Goal: Complete application form

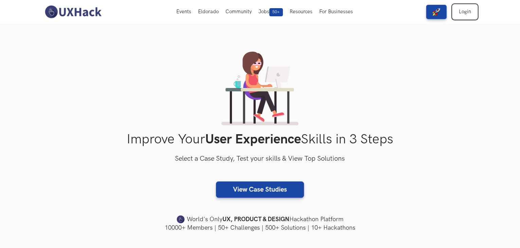
click at [462, 16] on link "Login" at bounding box center [465, 12] width 24 height 14
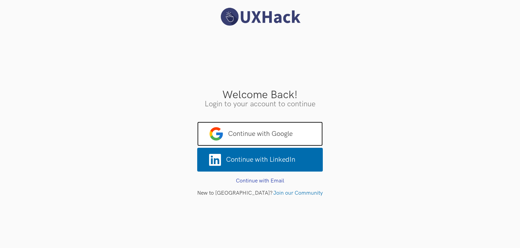
click at [289, 128] on span "Continue with Google" at bounding box center [260, 134] width 126 height 24
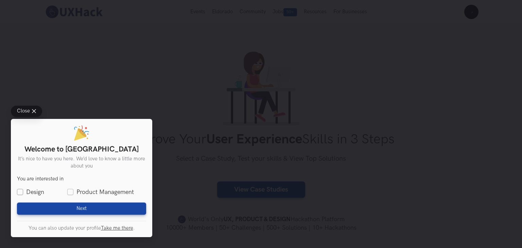
click at [25, 193] on label "Design" at bounding box center [30, 192] width 27 height 8
click at [23, 193] on input "Design" at bounding box center [20, 192] width 6 height 6
checkbox input "true"
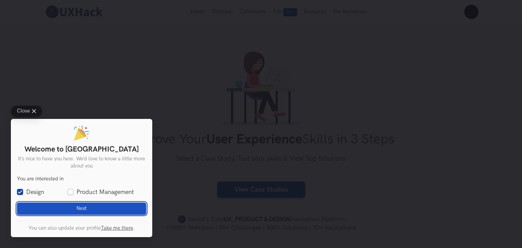
click at [39, 206] on button "Next Loading" at bounding box center [81, 208] width 129 height 12
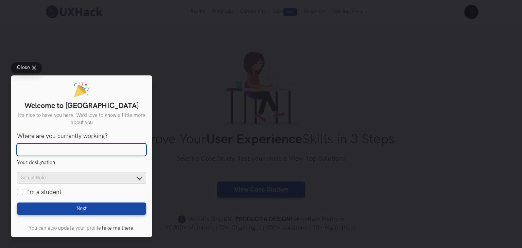
click at [60, 149] on input "Where are you currently working?" at bounding box center [81, 150] width 129 height 12
type input "Student"
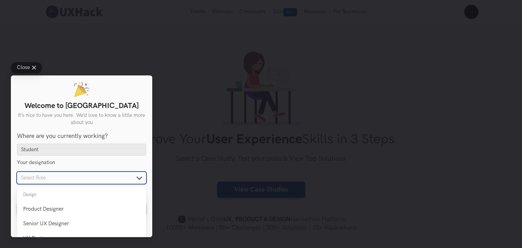
click at [57, 179] on input "text" at bounding box center [81, 178] width 129 height 12
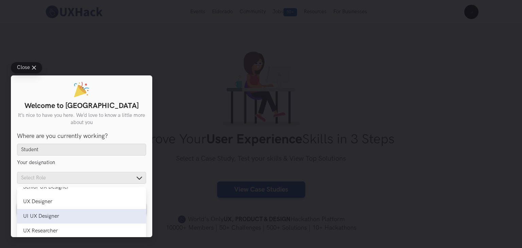
click at [52, 212] on li "UI UX Designer UI UX Designer" at bounding box center [81, 216] width 129 height 15
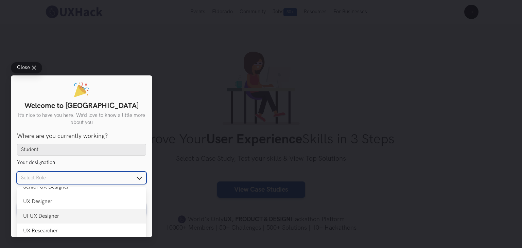
type input "UI UX Designer"
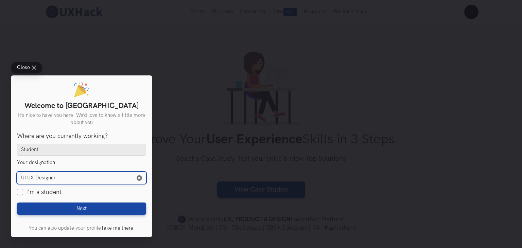
scroll to position [12, 0]
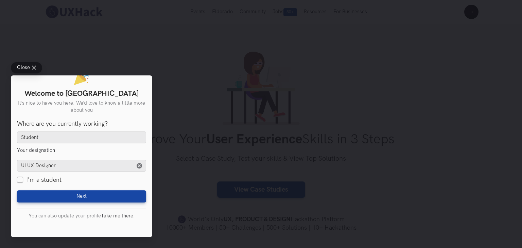
click at [22, 178] on label "I'm a student" at bounding box center [39, 180] width 45 height 8
click at [22, 178] on input "I'm a student" at bounding box center [20, 180] width 6 height 6
checkbox input "true"
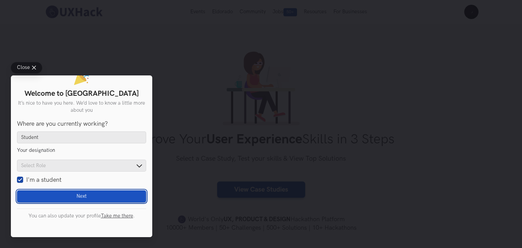
click at [46, 192] on button "Next Loading" at bounding box center [81, 196] width 129 height 12
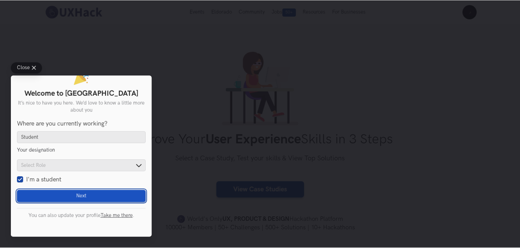
scroll to position [0, 0]
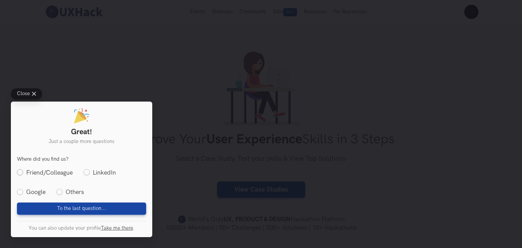
click at [33, 175] on label "Friend/Colleague" at bounding box center [45, 173] width 56 height 8
click at [23, 175] on input "Friend/Colleague" at bounding box center [20, 173] width 6 height 6
radio input "true"
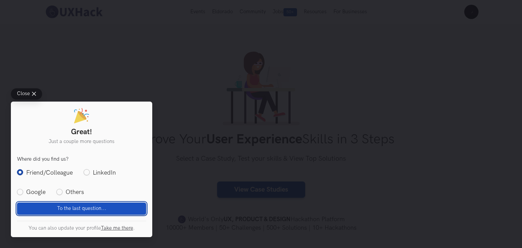
click at [50, 210] on button "To the last question... Loading" at bounding box center [81, 208] width 129 height 12
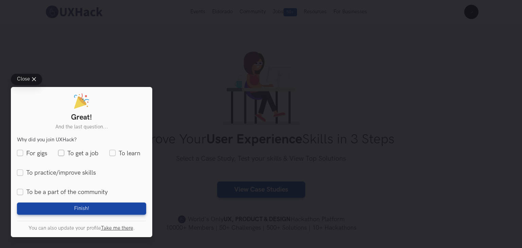
click at [66, 153] on label "To get a job" at bounding box center [78, 153] width 40 height 8
click at [64, 153] on input "To get a job" at bounding box center [61, 153] width 6 height 6
checkbox input "true"
click at [114, 152] on label "To learn" at bounding box center [124, 153] width 31 height 8
click at [114, 152] on input "To learn" at bounding box center [112, 153] width 6 height 6
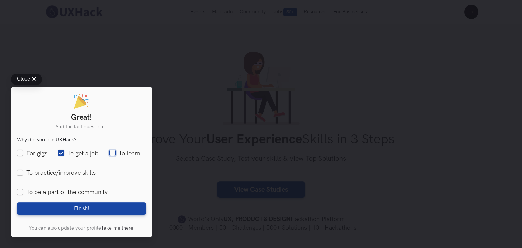
checkbox input "true"
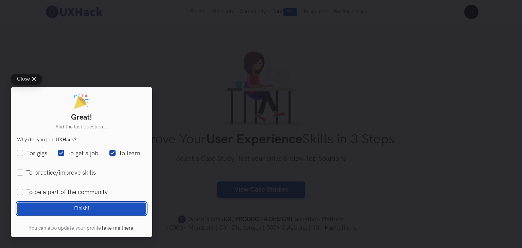
click at [95, 203] on button "Finish! Loading" at bounding box center [81, 208] width 129 height 12
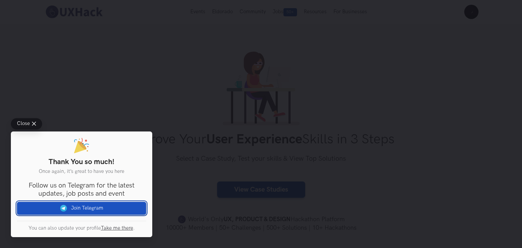
click at [102, 205] on link "Join Telegram" at bounding box center [81, 208] width 129 height 13
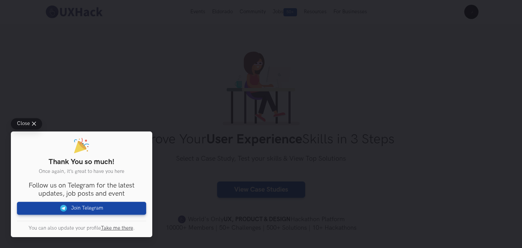
click at [212, 114] on div "Close Thank You so much! Once again, it’s great to have you here You are intere…" at bounding box center [261, 124] width 522 height 248
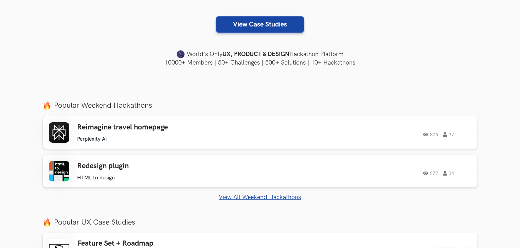
scroll to position [170, 0]
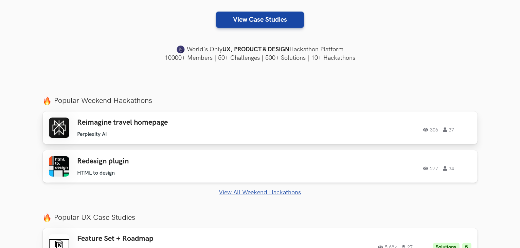
click at [310, 128] on div "306 37" at bounding box center [379, 127] width 185 height 9
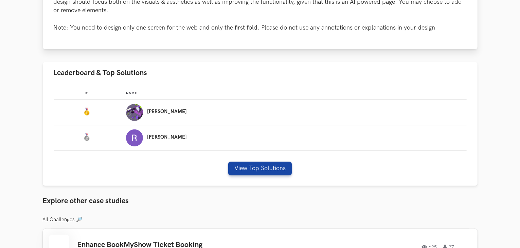
scroll to position [408, 0]
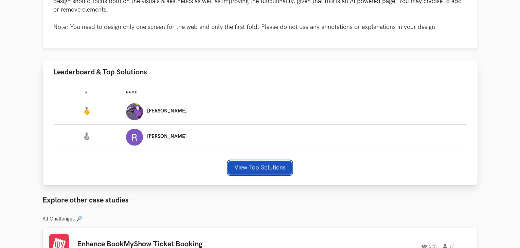
click at [257, 169] on button "View Top Solutions" at bounding box center [260, 168] width 64 height 14
